Goal: Information Seeking & Learning: Learn about a topic

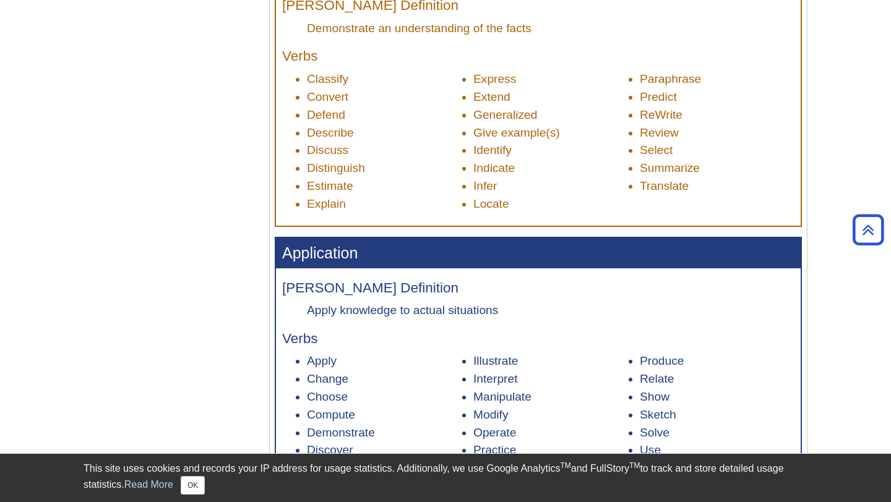
scroll to position [792, 0]
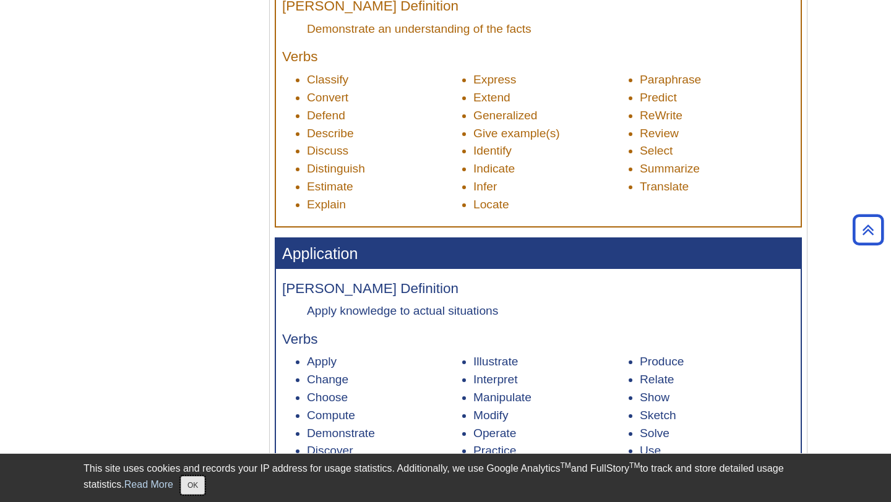
click at [199, 487] on button "OK" at bounding box center [193, 485] width 24 height 19
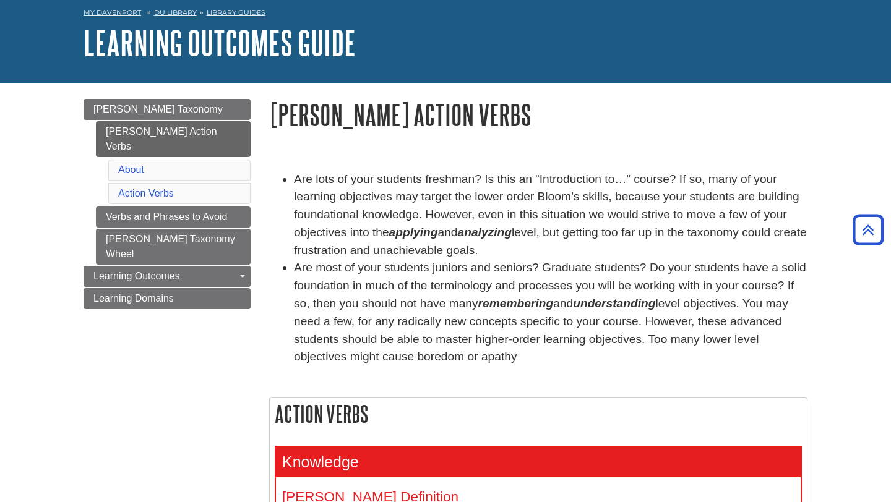
scroll to position [0, 0]
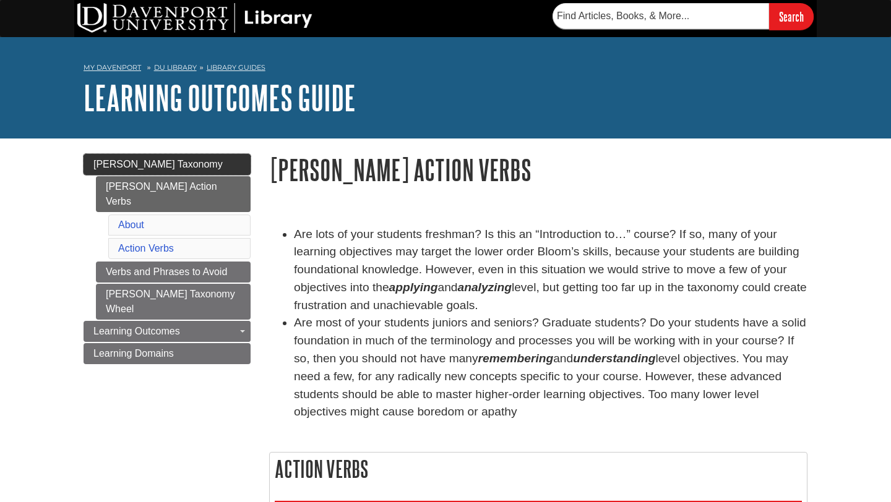
click at [148, 170] on link "[PERSON_NAME] Taxonomy" at bounding box center [166, 164] width 167 height 21
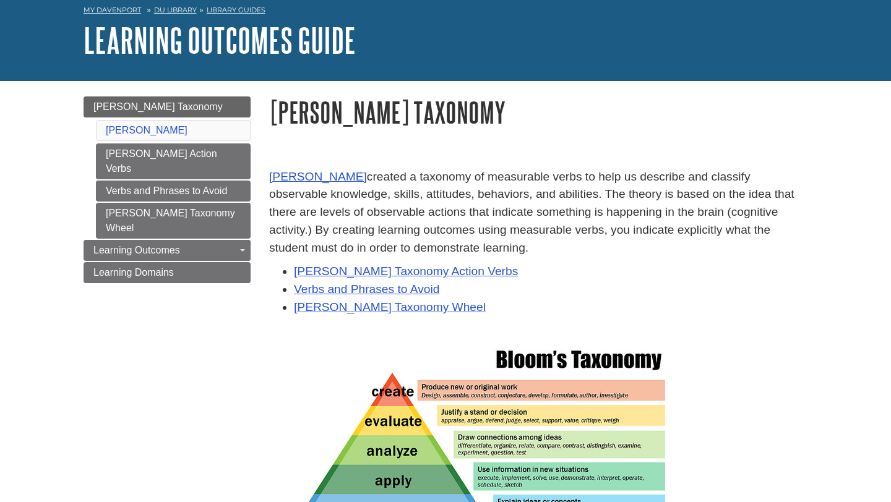
scroll to position [205, 0]
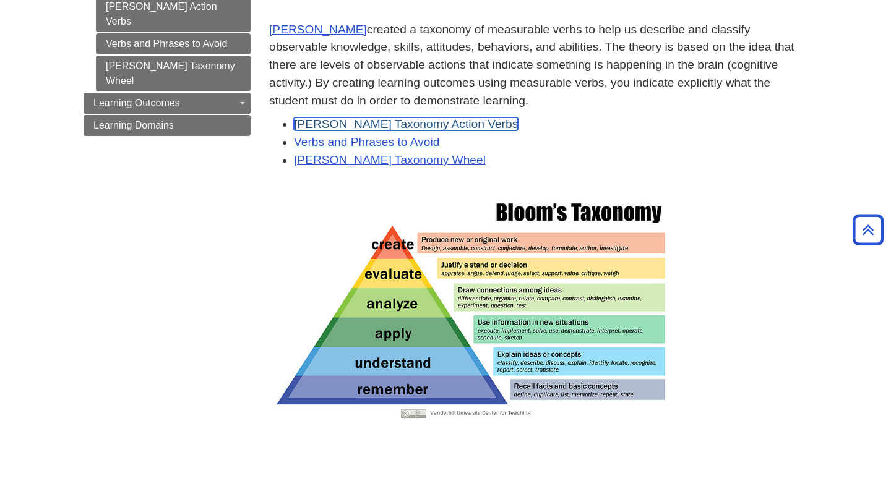
click at [418, 123] on link "Bloom's Taxonomy Action Verbs" at bounding box center [406, 124] width 224 height 13
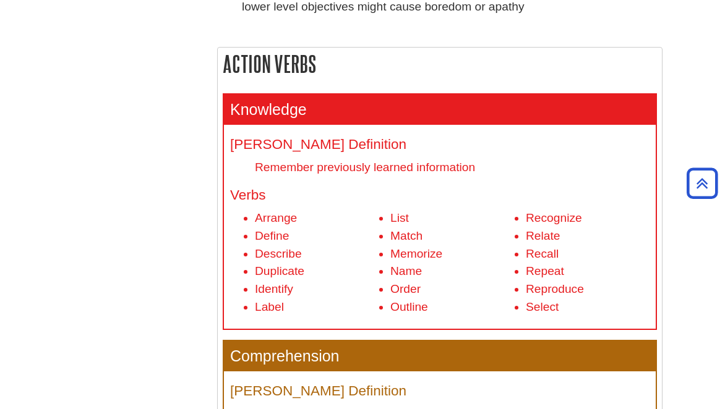
scroll to position [442, 0]
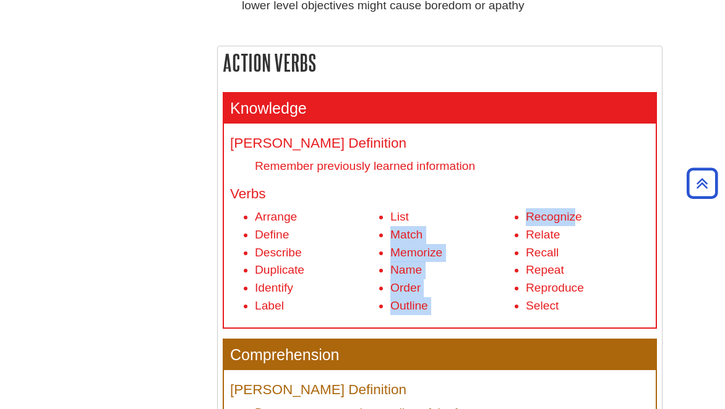
drag, startPoint x: 575, startPoint y: 215, endPoint x: 500, endPoint y: 215, distance: 74.8
click at [499, 215] on ul "Arrange Define Describe Duplicate Identify Label List Match Memorize Name Order…" at bounding box center [439, 261] width 419 height 107
click at [500, 215] on li "List" at bounding box center [452, 217] width 124 height 18
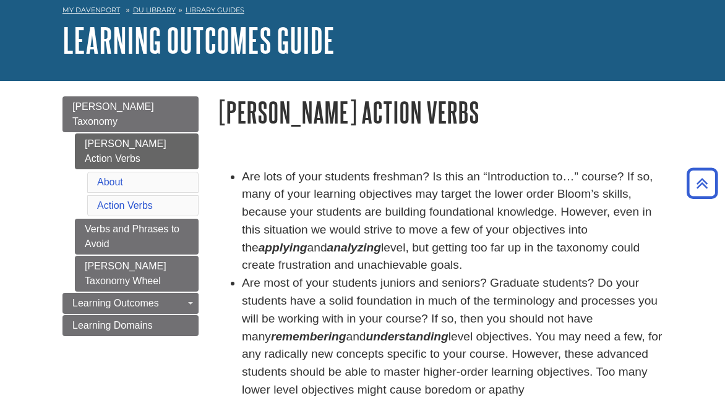
scroll to position [0, 0]
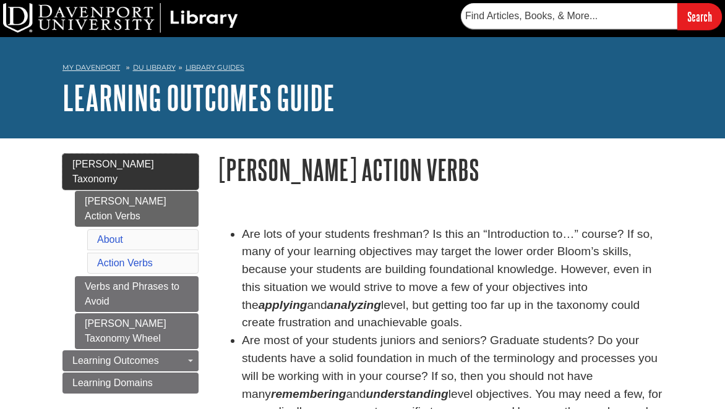
click at [168, 157] on link "[PERSON_NAME] Taxonomy" at bounding box center [130, 172] width 136 height 36
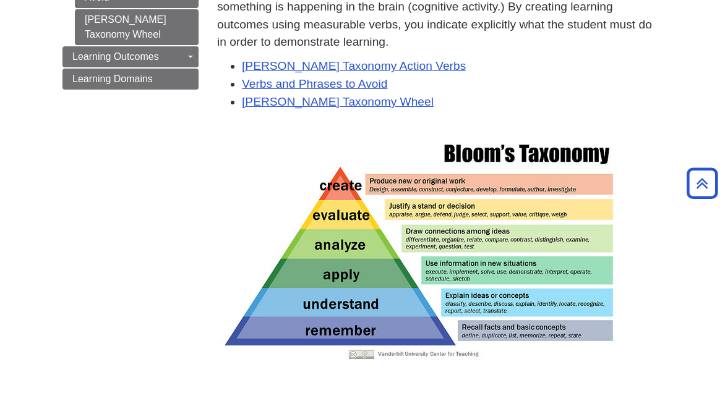
scroll to position [281, 0]
